Goal: Participate in discussion: Engage in conversation with other users on a specific topic

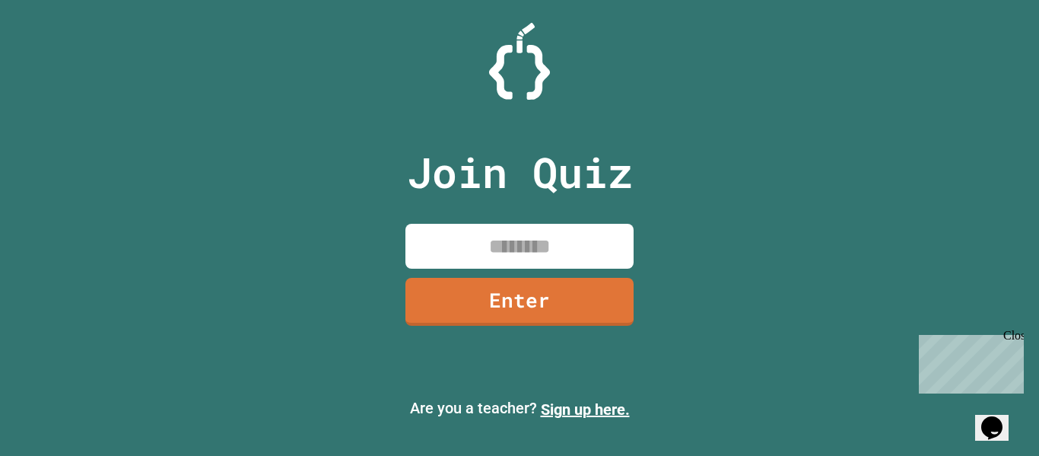
click at [1013, 336] on div "Close" at bounding box center [1013, 338] width 19 height 19
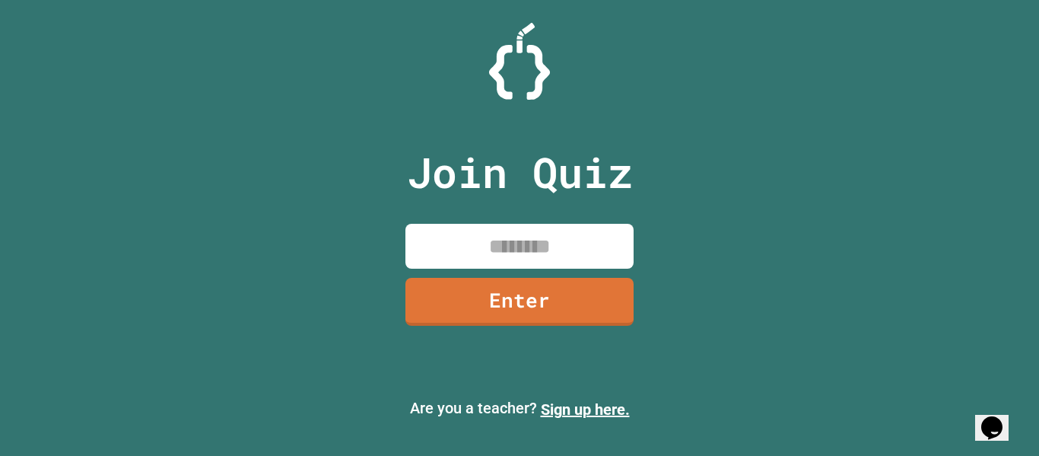
click at [571, 230] on input at bounding box center [520, 246] width 228 height 45
type input "********"
click at [592, 304] on link "Enter" at bounding box center [519, 300] width 221 height 50
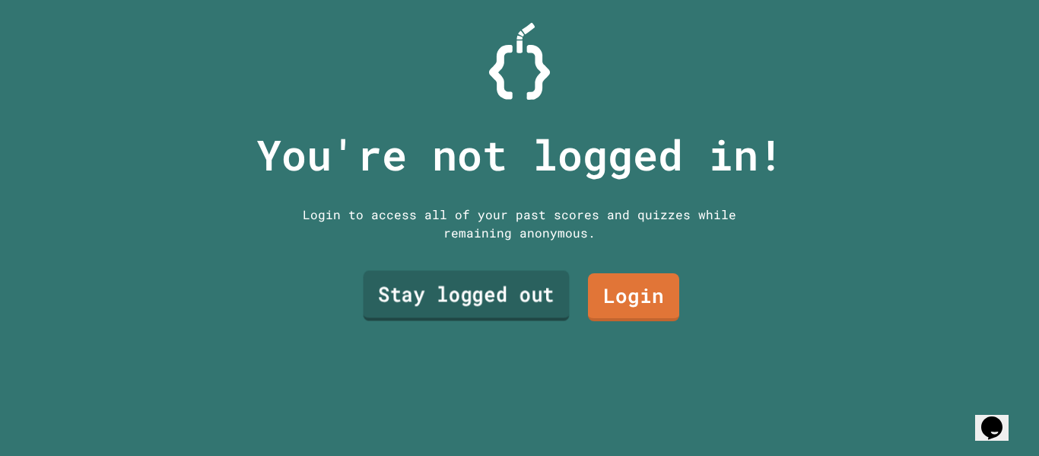
click at [534, 288] on link "Stay logged out" at bounding box center [466, 296] width 206 height 50
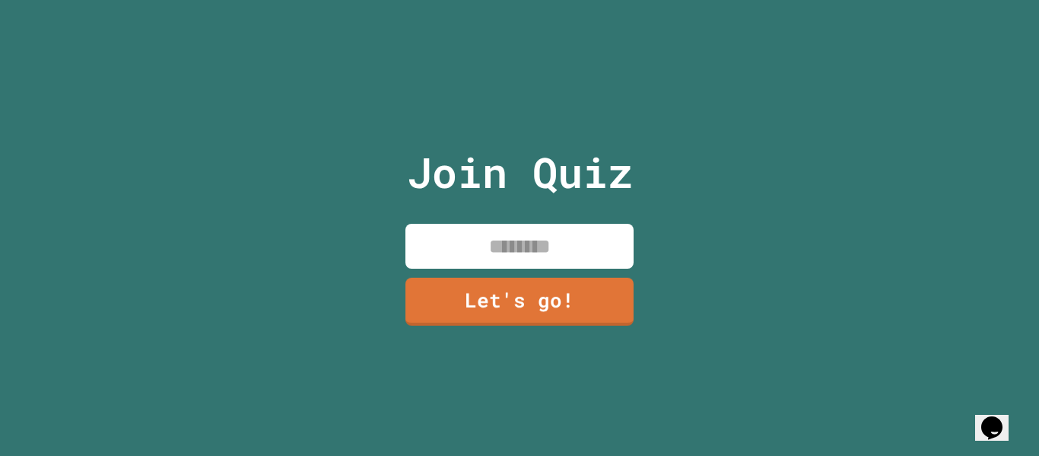
click at [542, 262] on input at bounding box center [520, 246] width 228 height 45
type input "*"
type input "*****"
click at [578, 310] on link "Let's go!" at bounding box center [519, 300] width 227 height 50
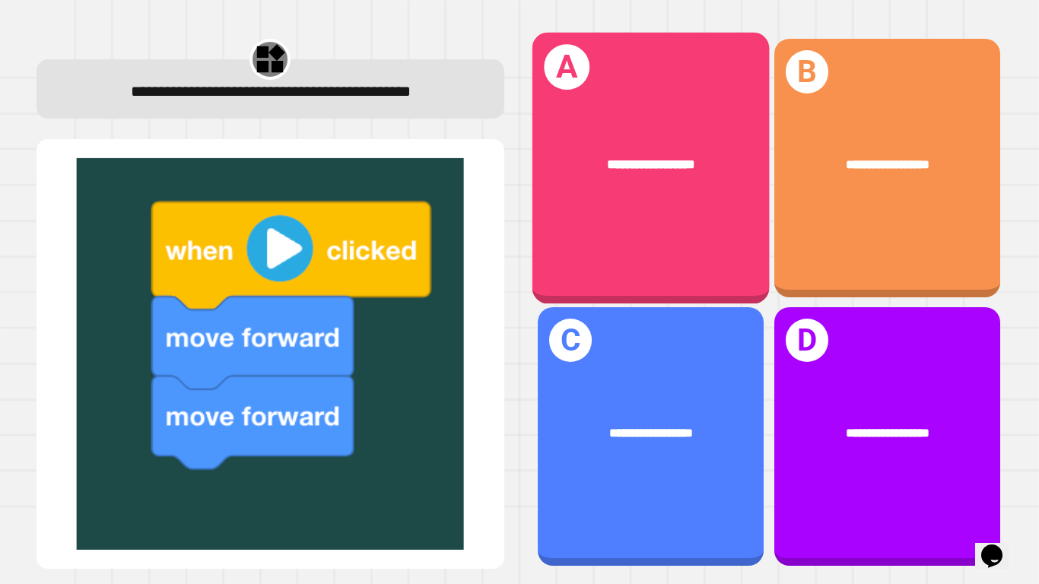
click at [663, 201] on div "**********" at bounding box center [650, 168] width 237 height 272
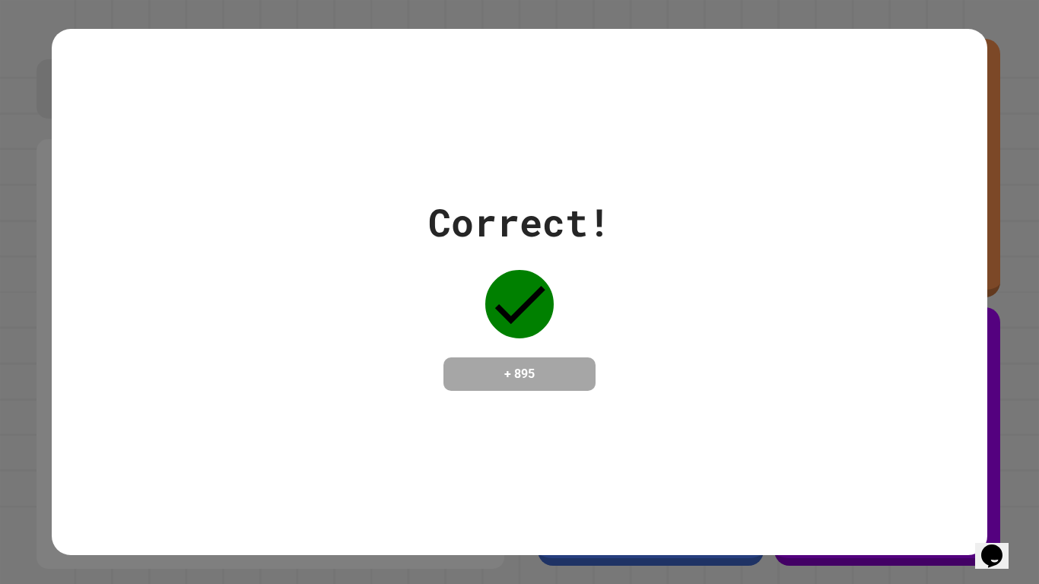
click at [514, 304] on icon at bounding box center [519, 304] width 68 height 68
click at [846, 388] on div "Correct! + 895" at bounding box center [519, 292] width 935 height 197
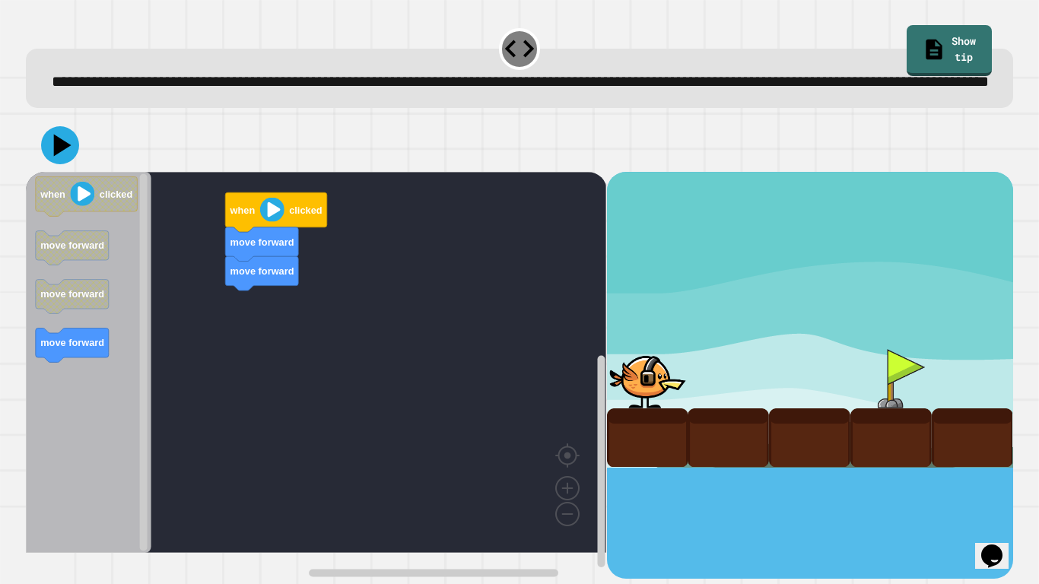
click at [257, 310] on div "move forward move forward when clicked when clicked move forward move forward m…" at bounding box center [316, 375] width 581 height 407
click at [274, 222] on image "Blockly Workspace" at bounding box center [272, 210] width 24 height 24
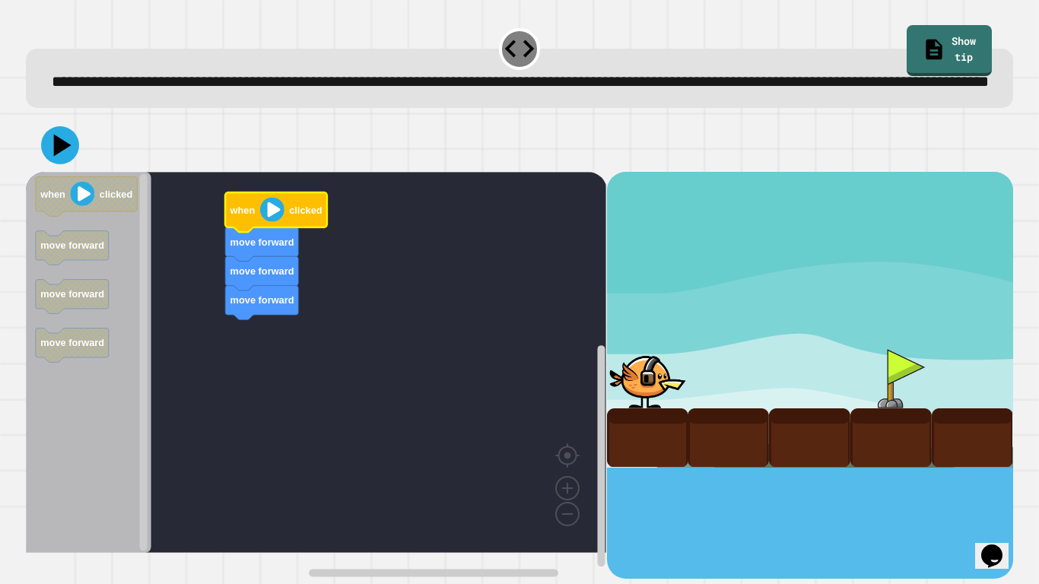
click at [271, 222] on image "Blockly Workspace" at bounding box center [272, 210] width 24 height 24
click at [64, 157] on icon at bounding box center [62, 145] width 17 height 23
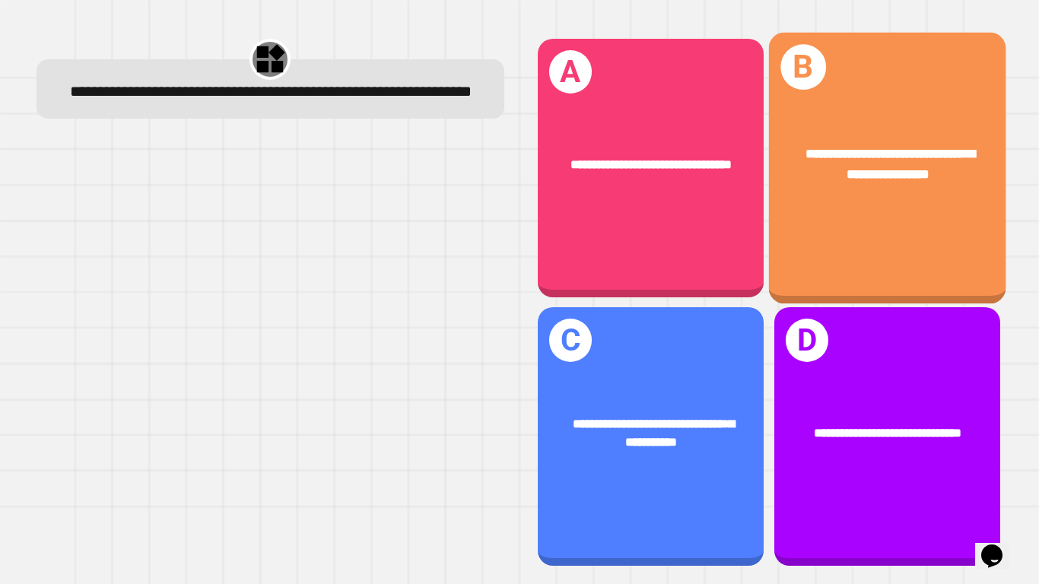
click at [860, 238] on div "**********" at bounding box center [886, 168] width 237 height 272
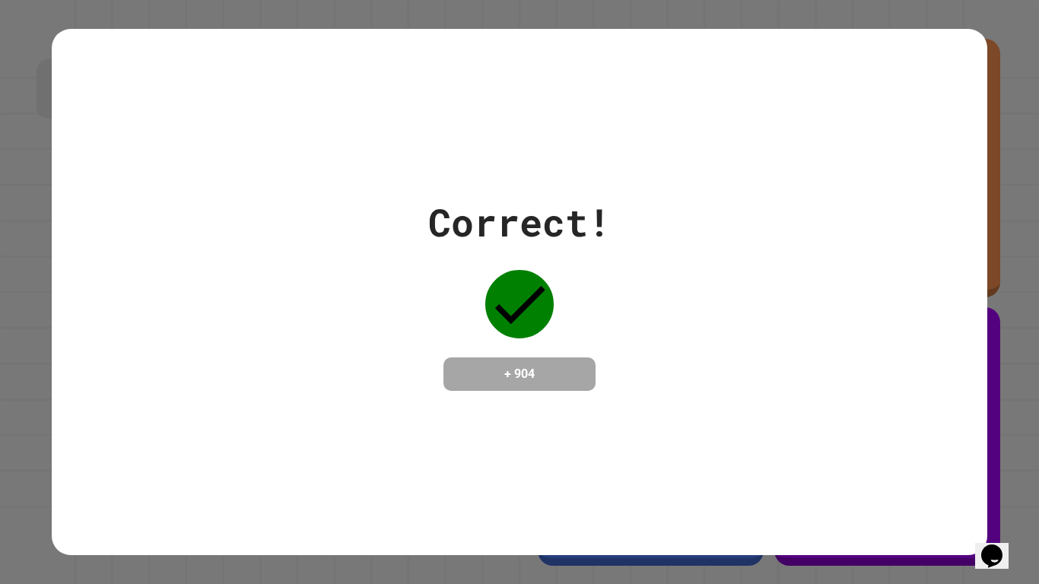
click at [651, 293] on div "Correct! + 904" at bounding box center [519, 292] width 935 height 197
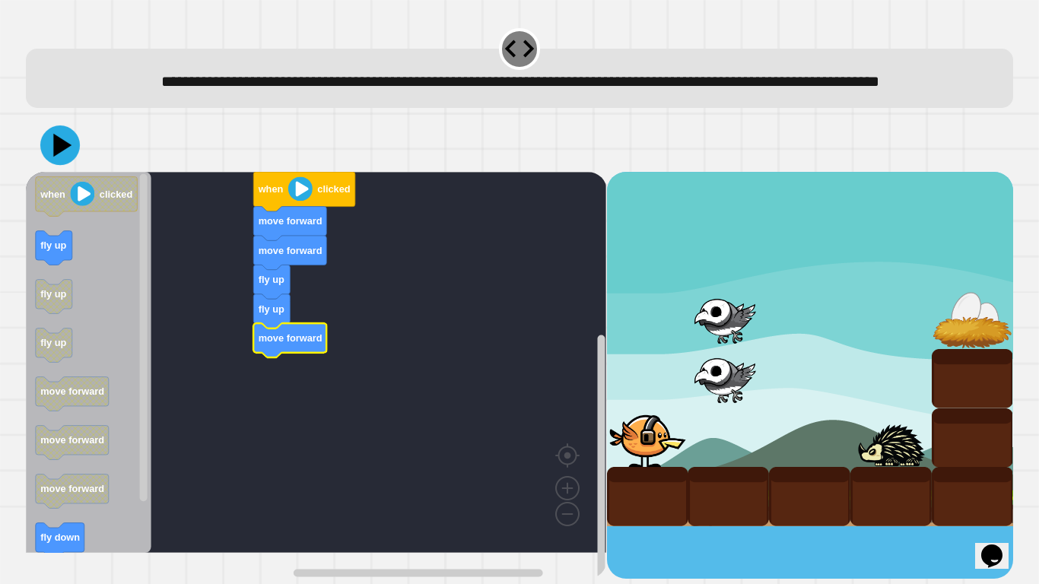
click at [65, 165] on icon at bounding box center [60, 146] width 40 height 40
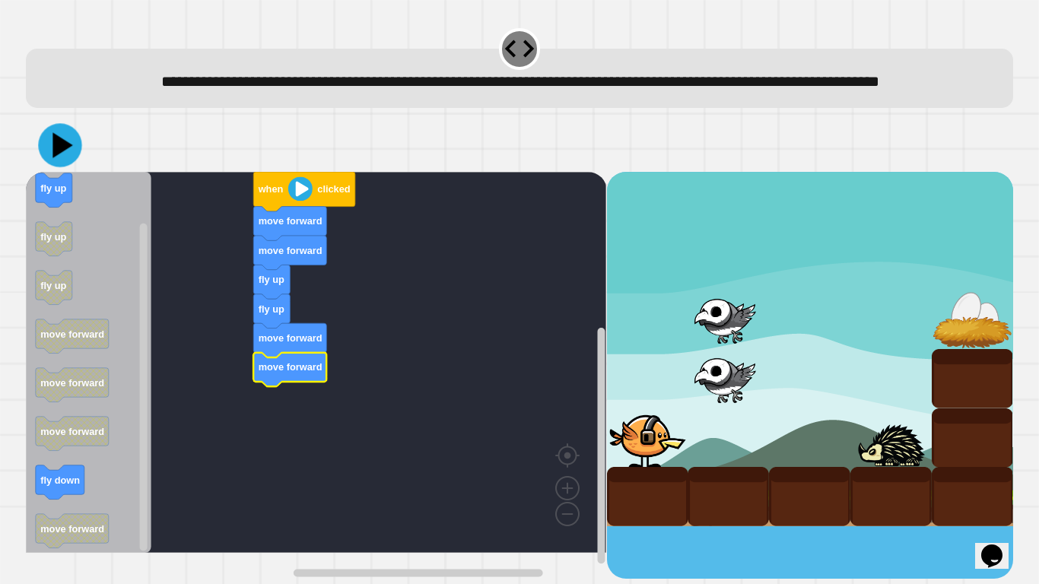
click at [77, 167] on icon at bounding box center [59, 144] width 43 height 43
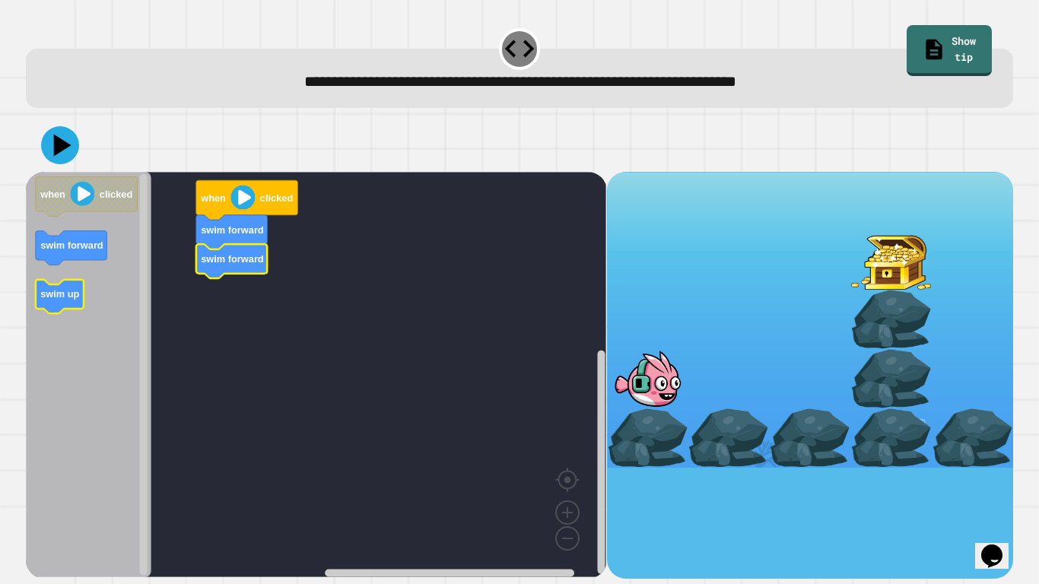
click at [53, 293] on text "swim up" at bounding box center [59, 293] width 39 height 11
click at [62, 285] on icon "Blockly Workspace" at bounding box center [60, 297] width 48 height 34
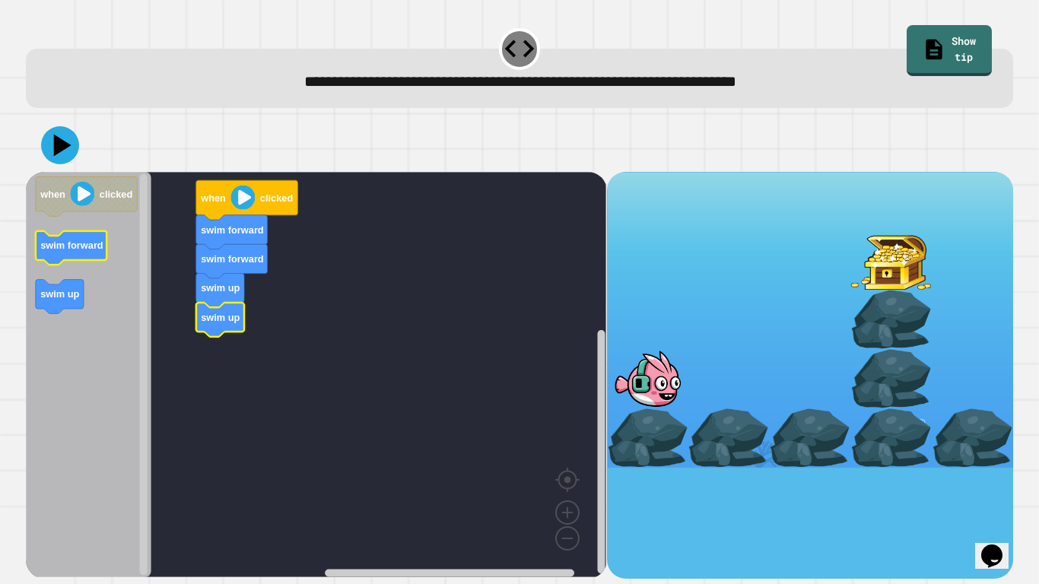
click at [84, 243] on text "swim forward" at bounding box center [71, 245] width 63 height 11
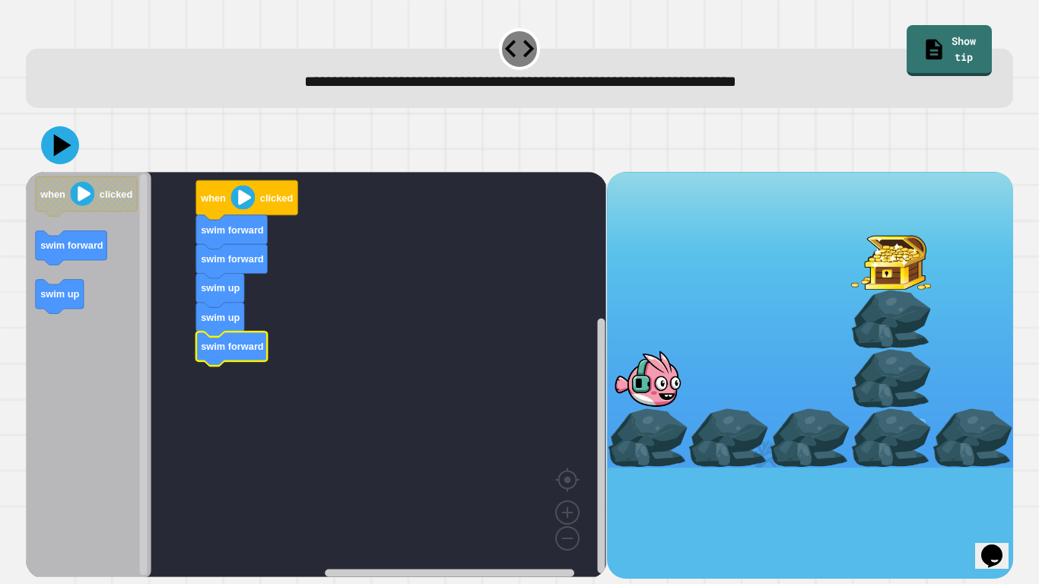
click at [252, 342] on text "swim forward" at bounding box center [232, 346] width 63 height 11
click at [57, 138] on icon at bounding box center [60, 145] width 46 height 46
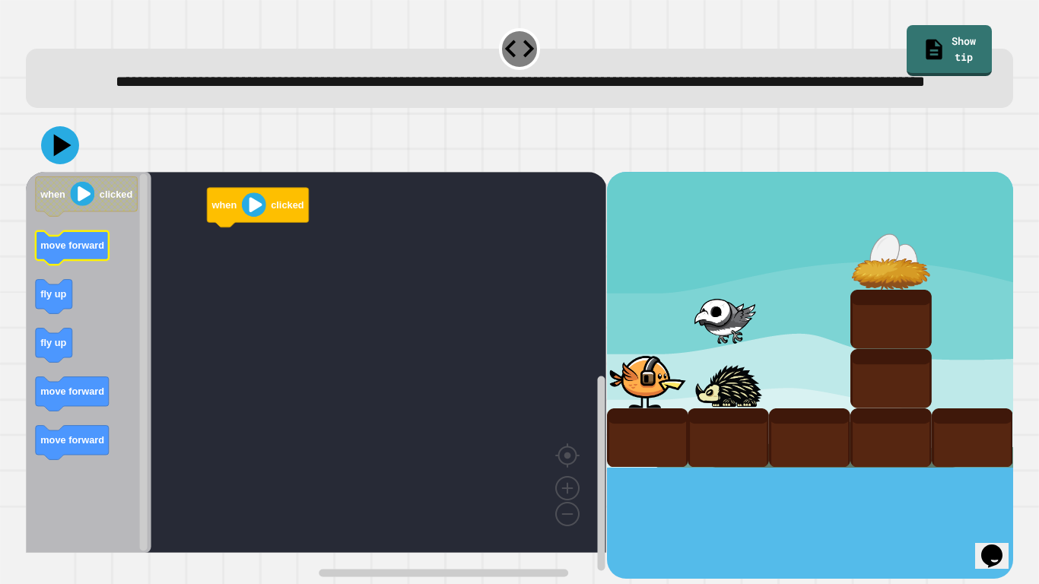
click at [61, 266] on icon "Blockly Workspace" at bounding box center [72, 248] width 73 height 34
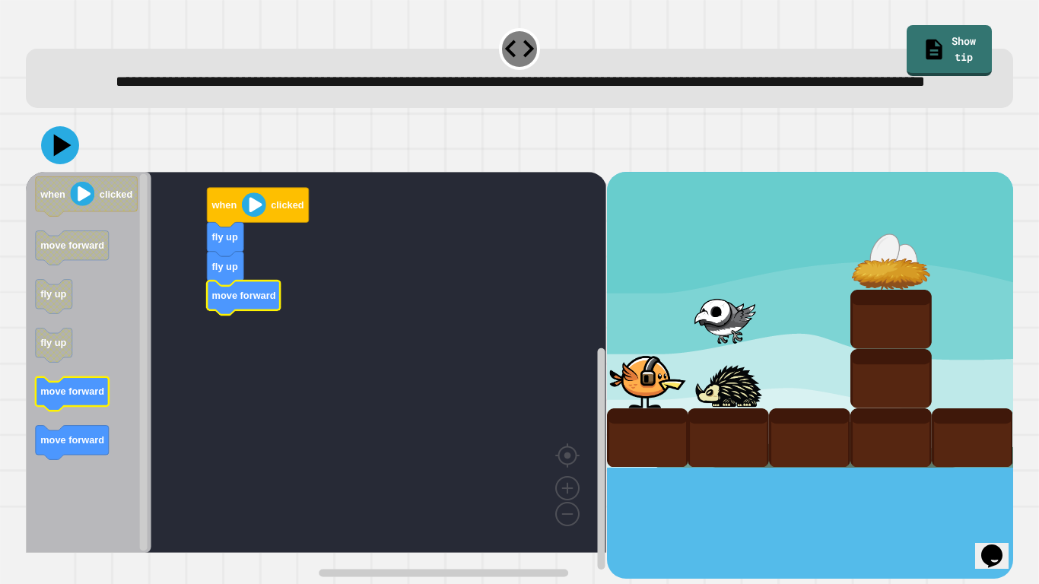
click at [85, 409] on icon "Blockly Workspace" at bounding box center [72, 394] width 73 height 34
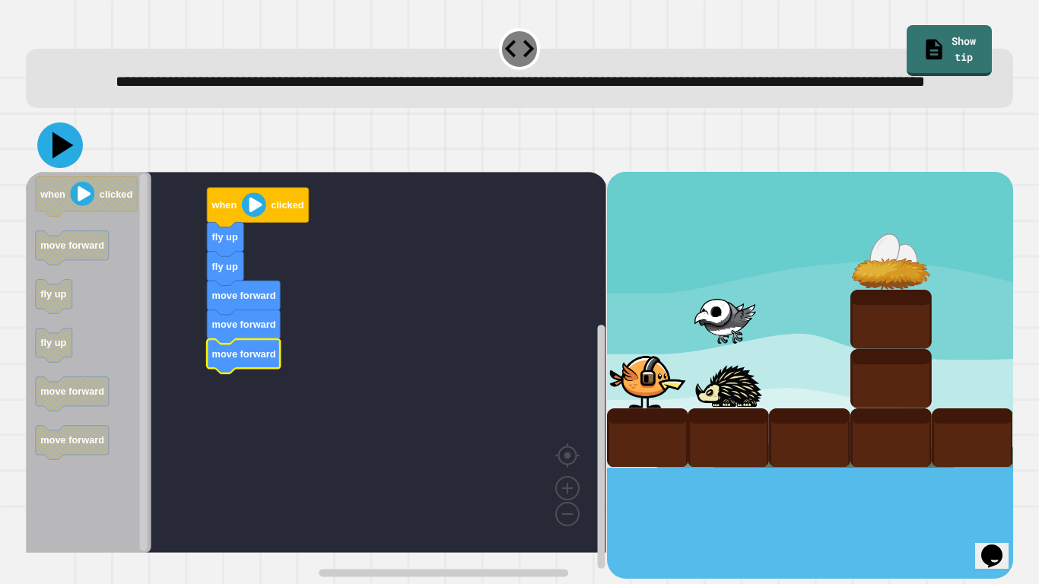
click at [56, 159] on icon at bounding box center [62, 145] width 21 height 27
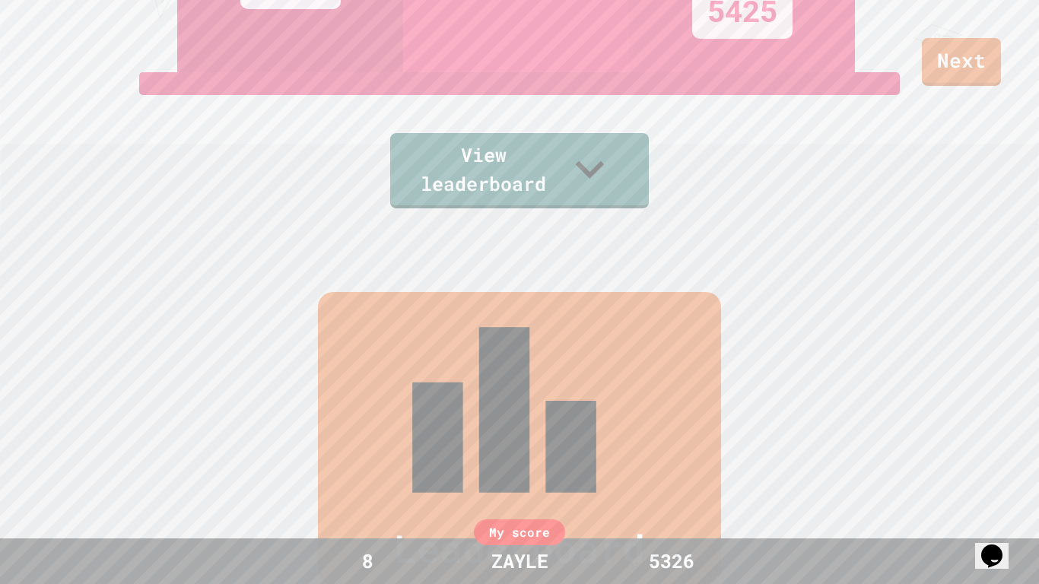
scroll to position [352, 0]
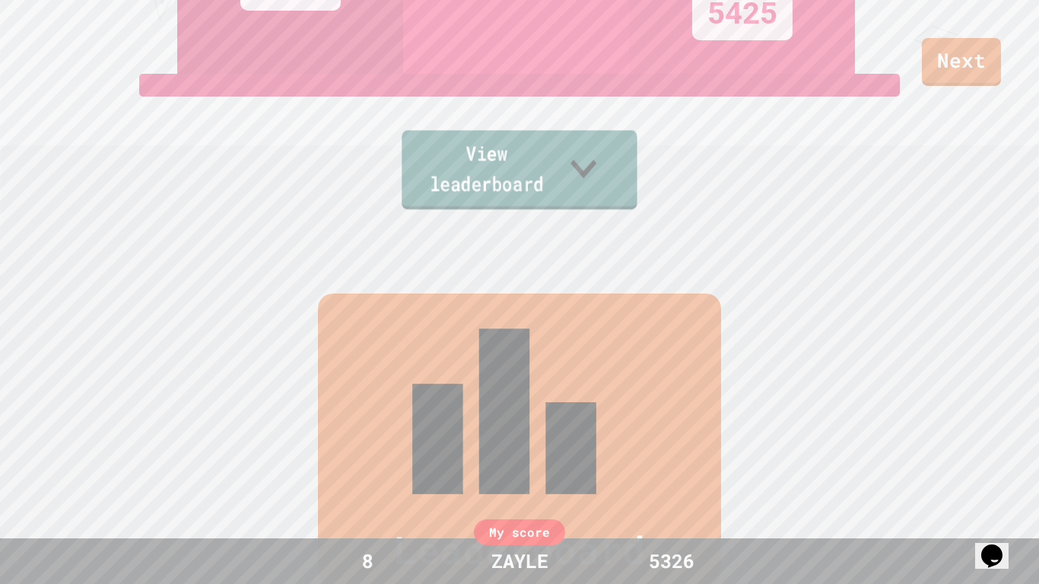
click at [637, 194] on link "View leaderboard" at bounding box center [519, 169] width 235 height 79
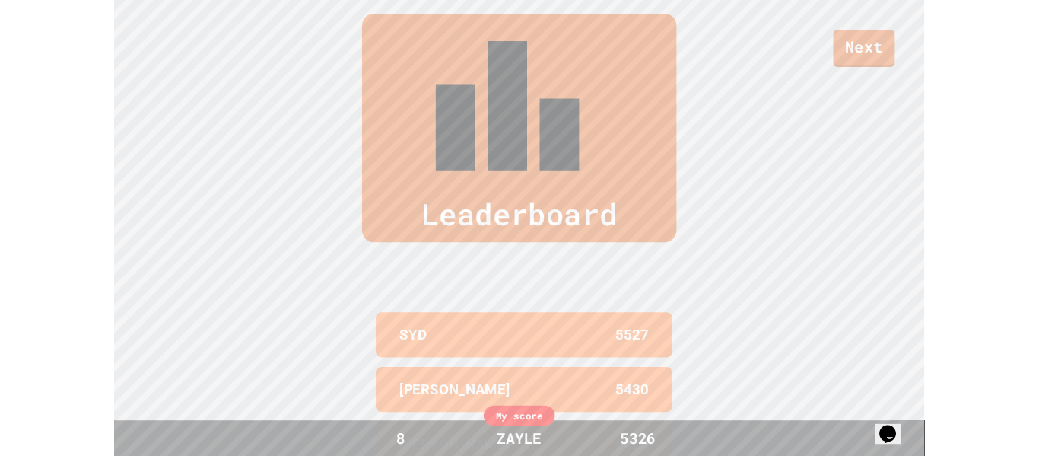
scroll to position [0, 0]
